Goal: Information Seeking & Learning: Check status

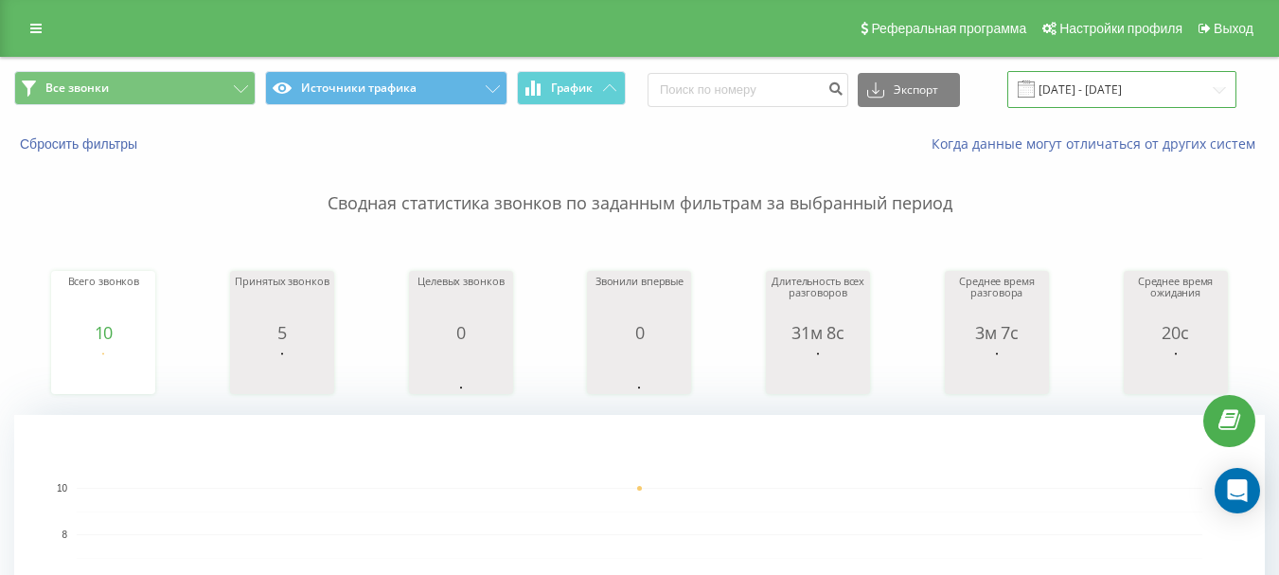
click at [1118, 75] on input "[DATE] - [DATE]" at bounding box center [1121, 89] width 229 height 37
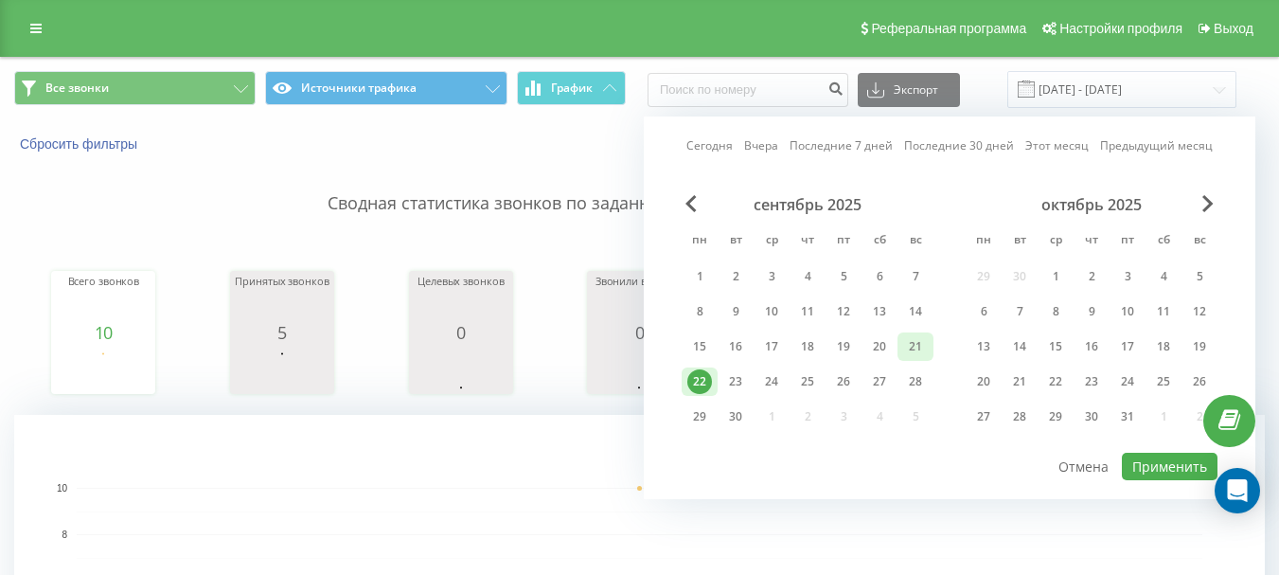
click at [907, 358] on div "21" at bounding box center [915, 346] width 25 height 25
click at [1172, 464] on button "Применить" at bounding box center [1170, 465] width 96 height 27
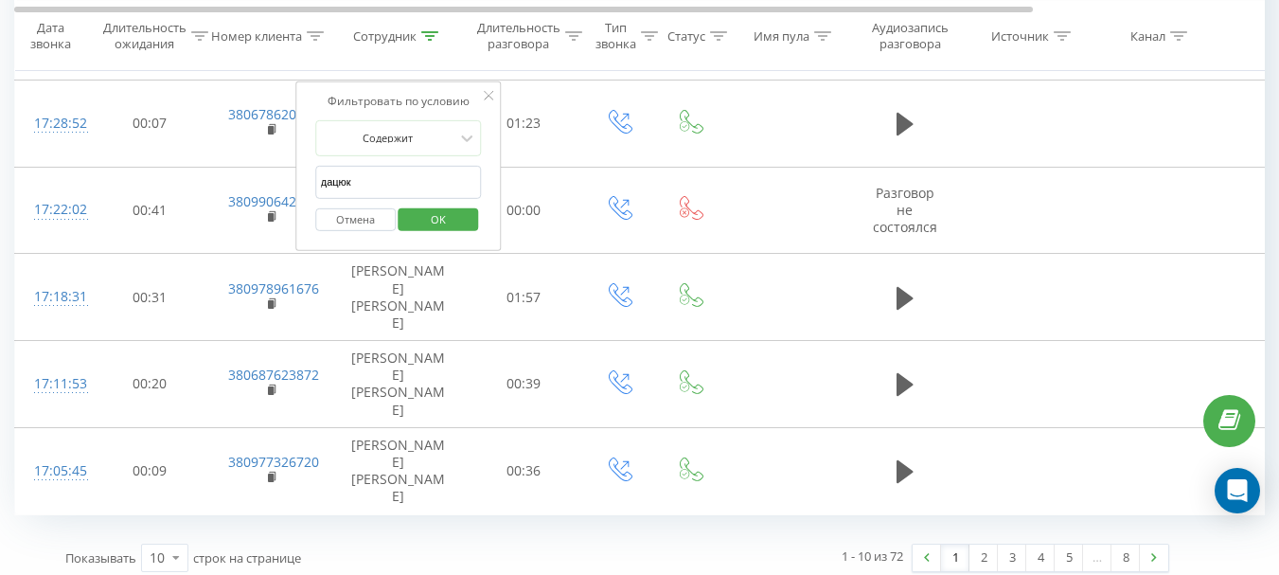
scroll to position [1293, 0]
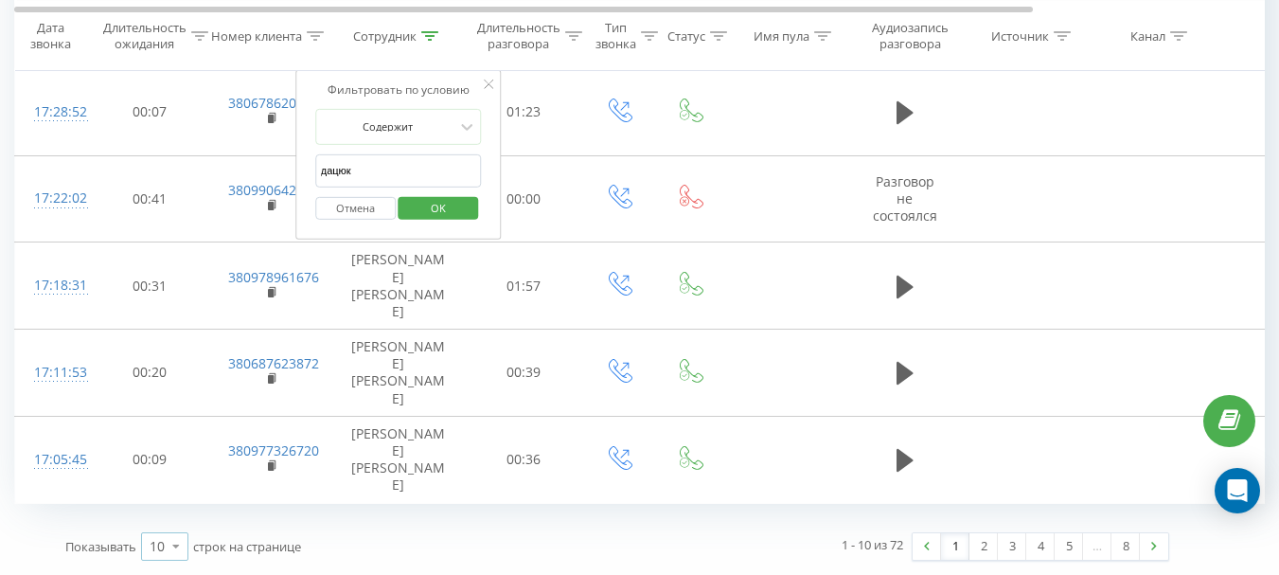
click at [154, 541] on div "10" at bounding box center [157, 546] width 15 height 19
click at [159, 528] on div "100" at bounding box center [164, 518] width 45 height 27
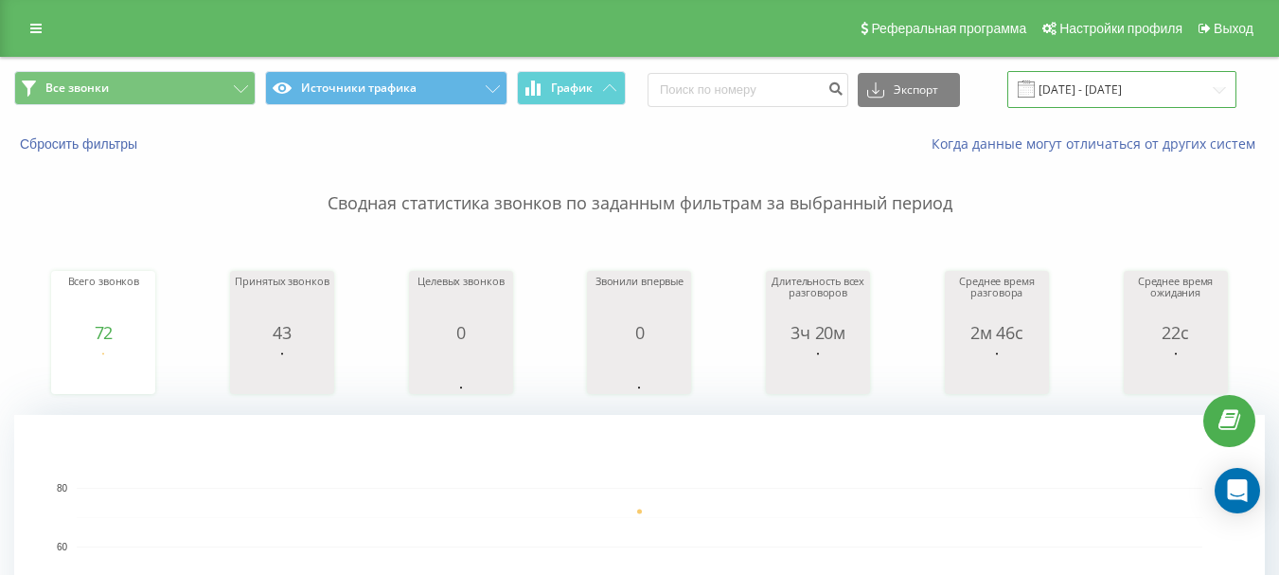
click at [1143, 81] on input "[DATE] - [DATE]" at bounding box center [1121, 89] width 229 height 37
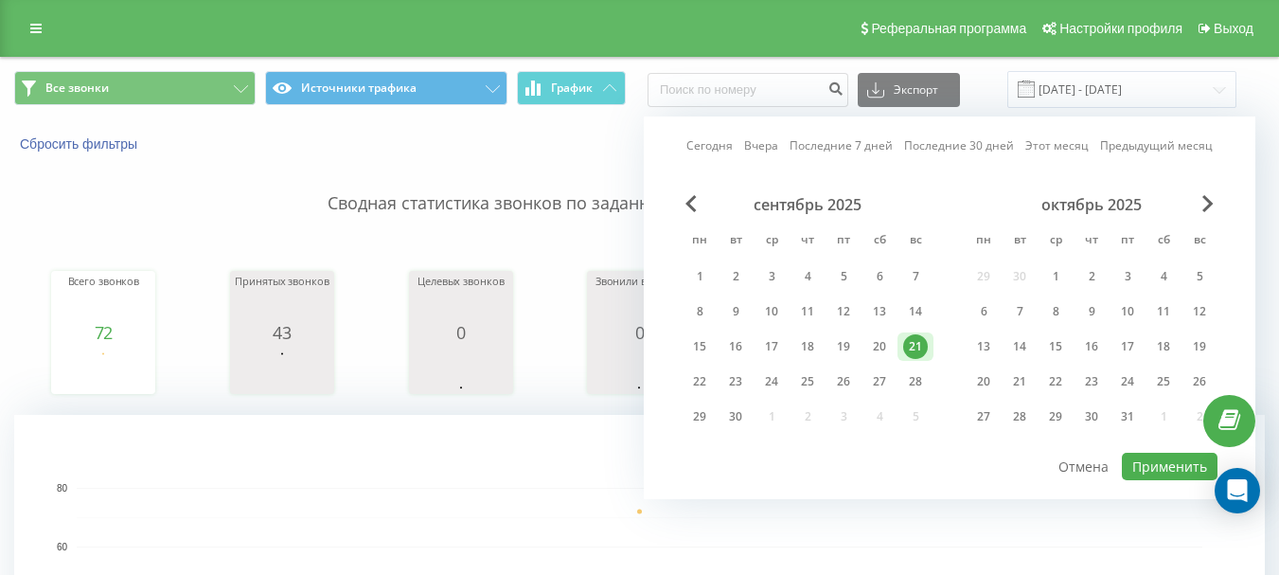
click at [871, 363] on div "сентябрь 2025 пн вт ср чт пт сб вс 1 2 3 4 5 6 7 8 9 10 11 12 13 14 15 16 17 18…" at bounding box center [808, 316] width 252 height 242
click at [876, 353] on div "20" at bounding box center [879, 346] width 25 height 25
click at [1170, 464] on button "Применить" at bounding box center [1170, 465] width 96 height 27
type input "[DATE] - [DATE]"
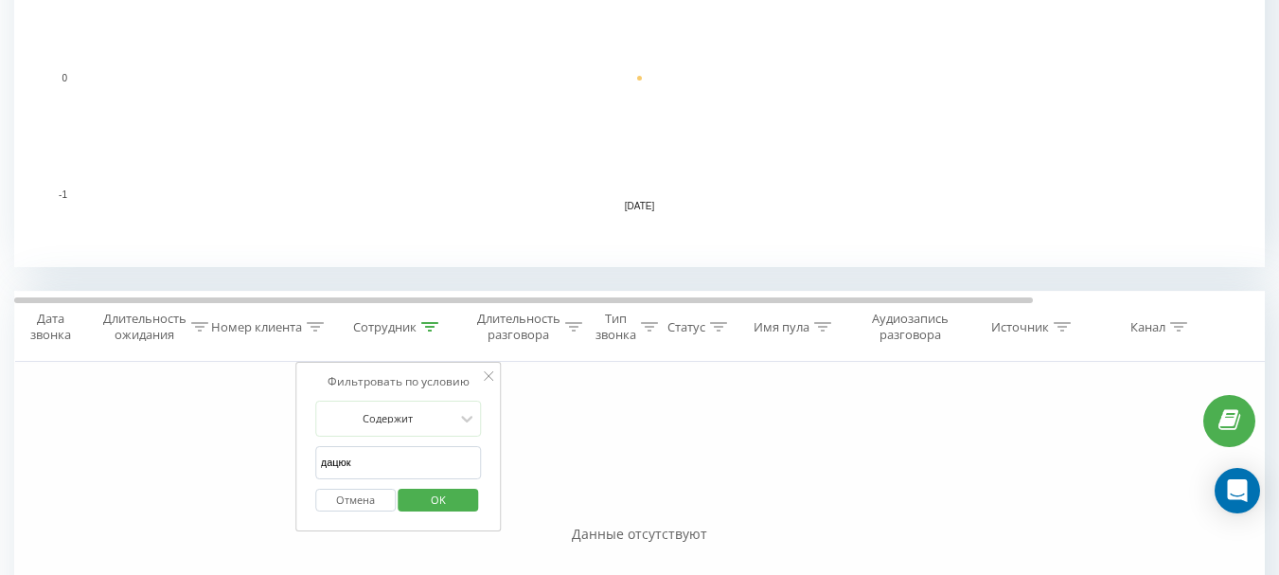
scroll to position [663, 0]
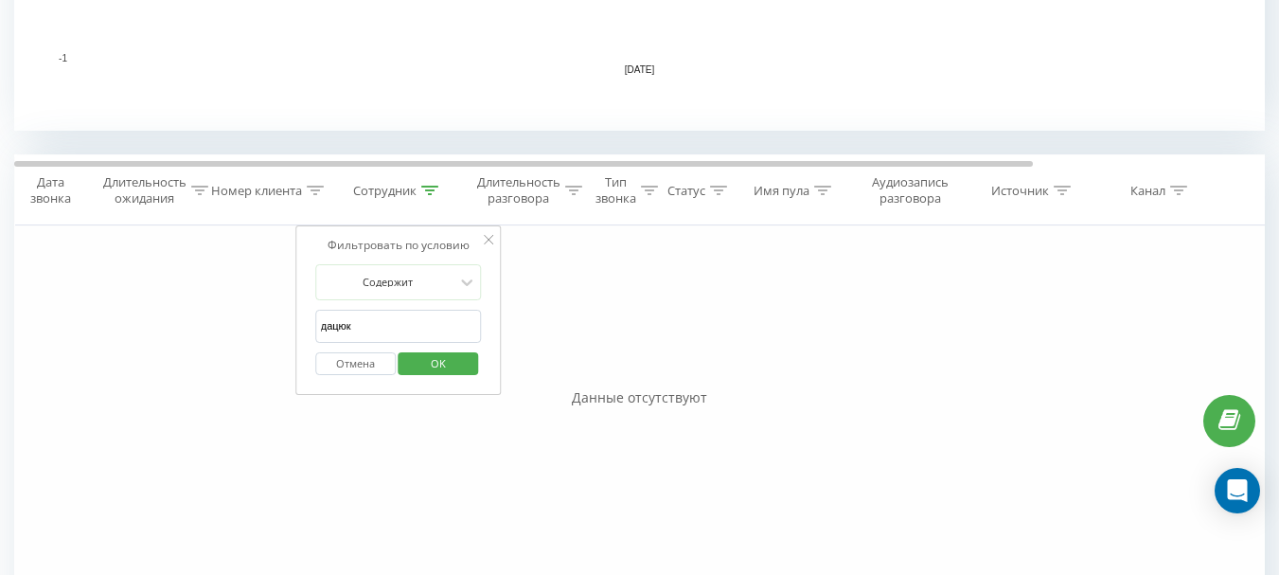
drag, startPoint x: 397, startPoint y: 320, endPoint x: 281, endPoint y: 321, distance: 115.5
click at [281, 321] on div "Фильтровать по условию Равно Отмена OK Фильтровать по условию Содержит Отмена O…" at bounding box center [639, 438] width 1250 height 426
type input "[PERSON_NAME]"
click at [421, 370] on span "OK" at bounding box center [438, 362] width 53 height 29
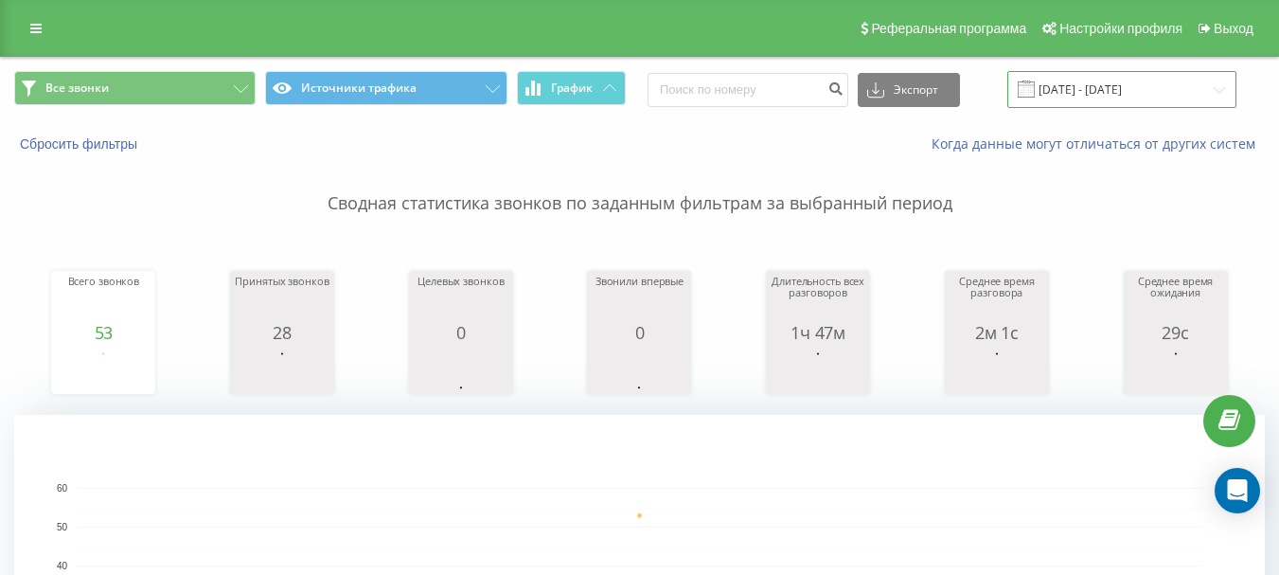
click at [1096, 90] on input "[DATE] - [DATE]" at bounding box center [1121, 89] width 229 height 37
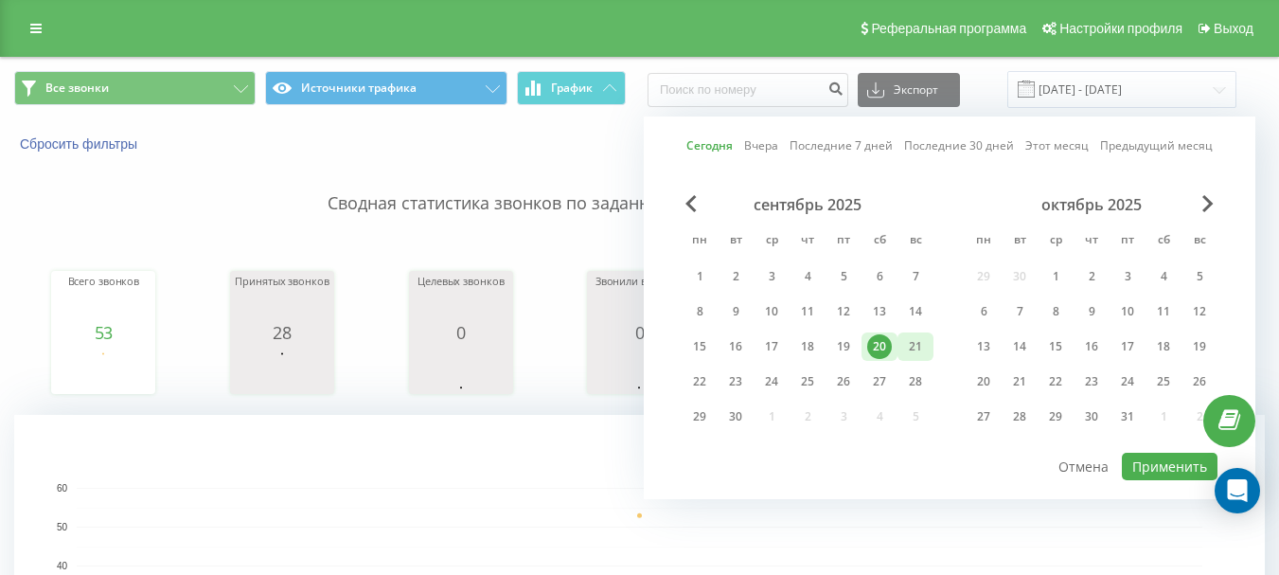
click at [909, 349] on div "21" at bounding box center [915, 346] width 25 height 25
click at [1147, 468] on button "Применить" at bounding box center [1170, 465] width 96 height 27
type input "[DATE] - [DATE]"
